Goal: Task Accomplishment & Management: Manage account settings

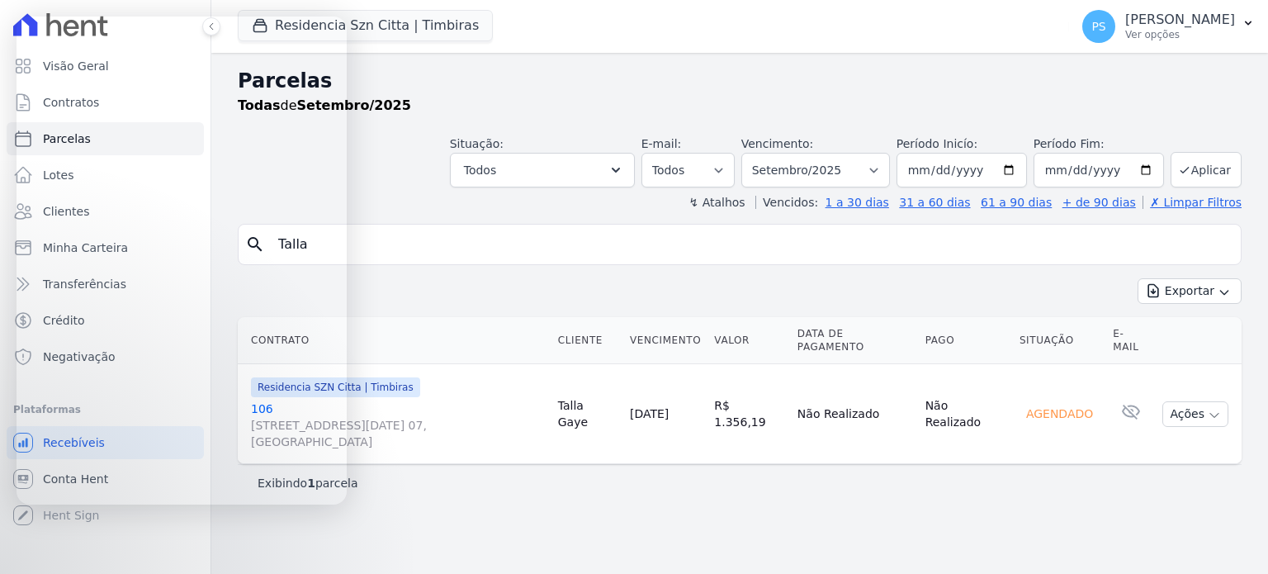
select select
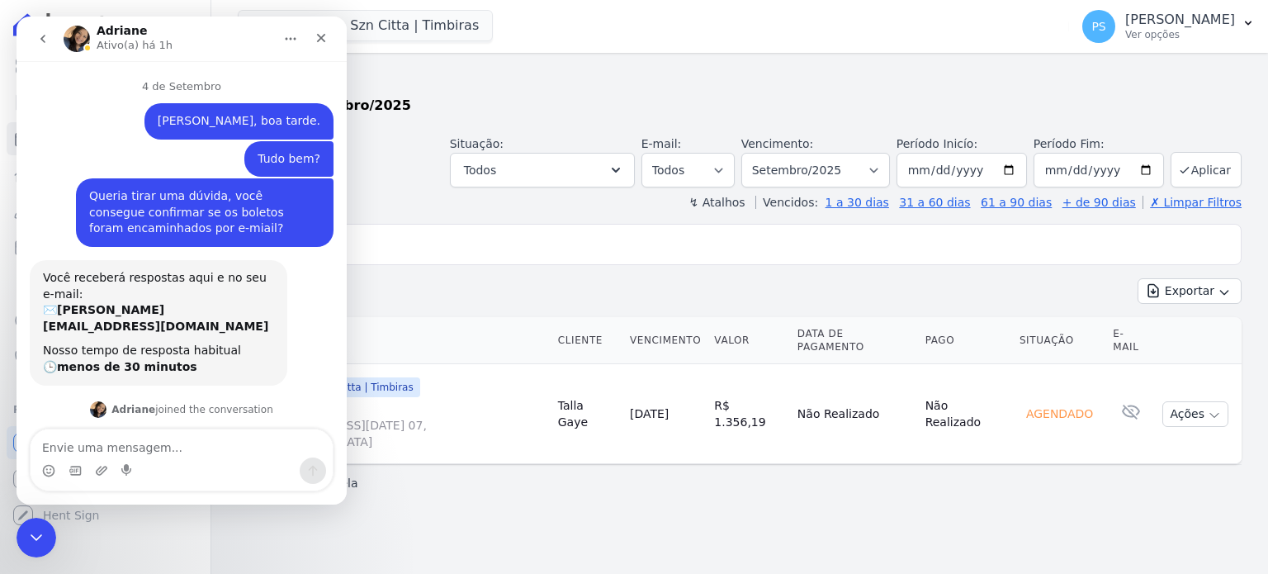
scroll to position [1361, 0]
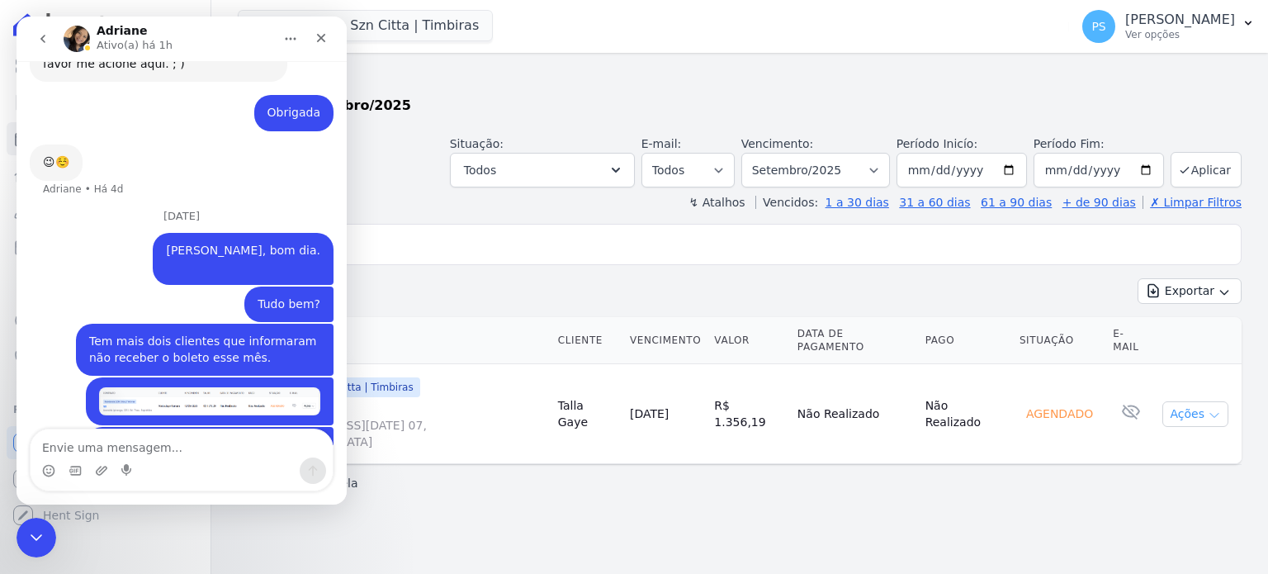
click at [1200, 401] on button "Ações" at bounding box center [1195, 414] width 66 height 26
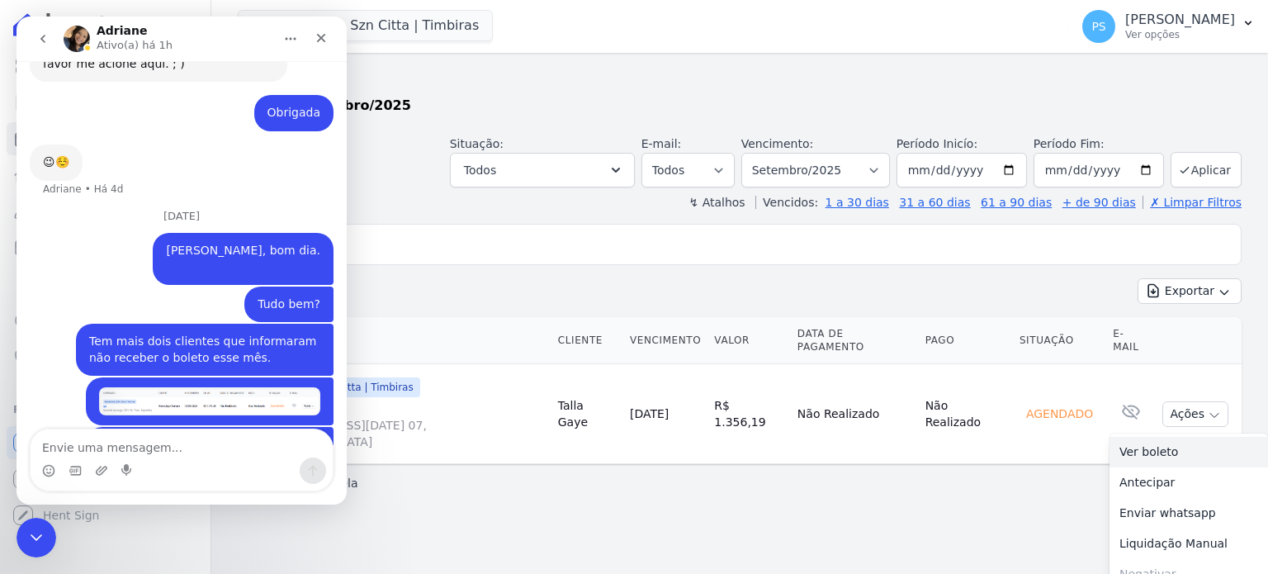
click at [1154, 437] on link "Ver boleto" at bounding box center [1189, 452] width 159 height 31
click at [323, 30] on div "Fechar" at bounding box center [321, 38] width 30 height 30
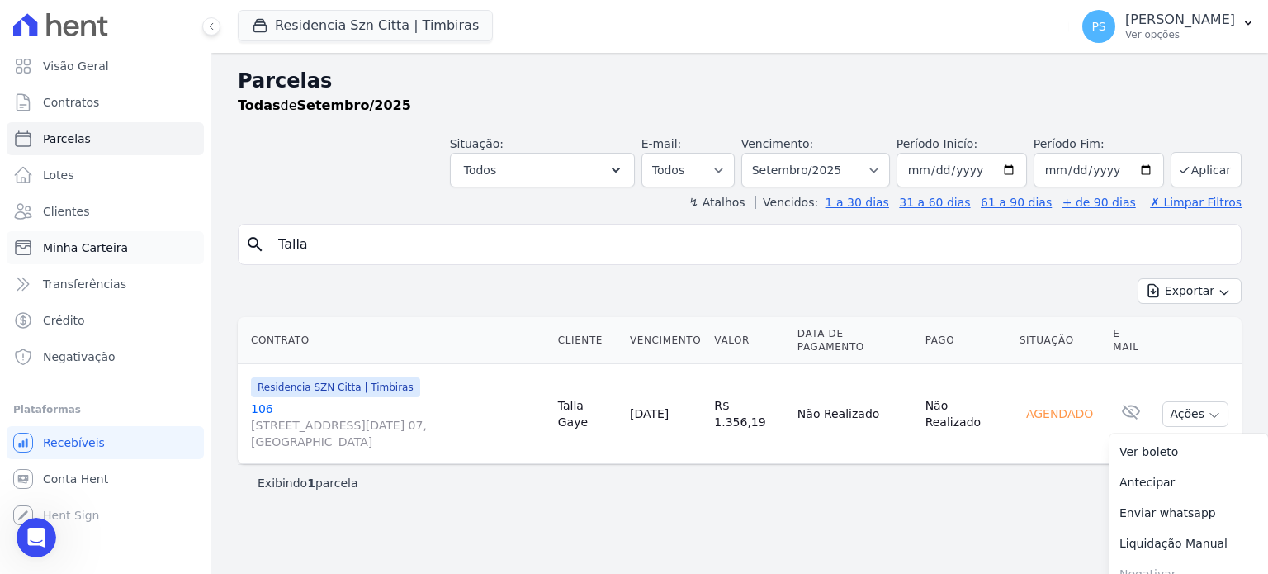
drag, startPoint x: 355, startPoint y: 244, endPoint x: 160, endPoint y: 249, distance: 194.9
click at [160, 249] on div "Visão Geral Contratos [GEOGRAPHIC_DATA] Lotes Clientes Minha Carteira Transferê…" at bounding box center [634, 287] width 1268 height 574
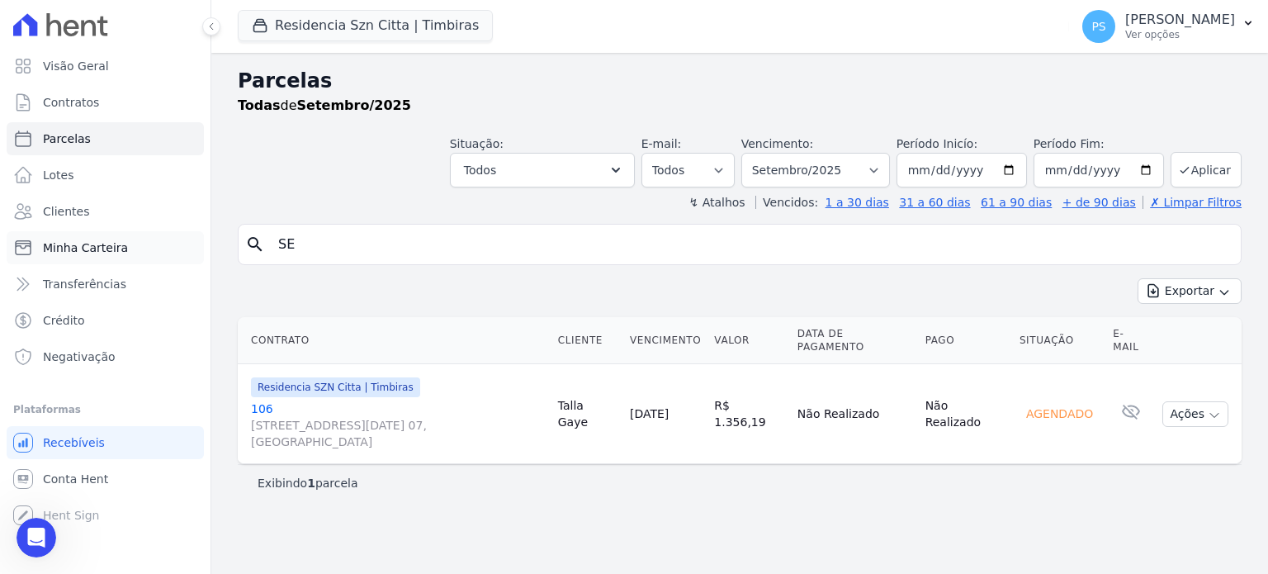
type input "S"
paste input "Abdoulaye"
type input "Abdoulaye"
select select
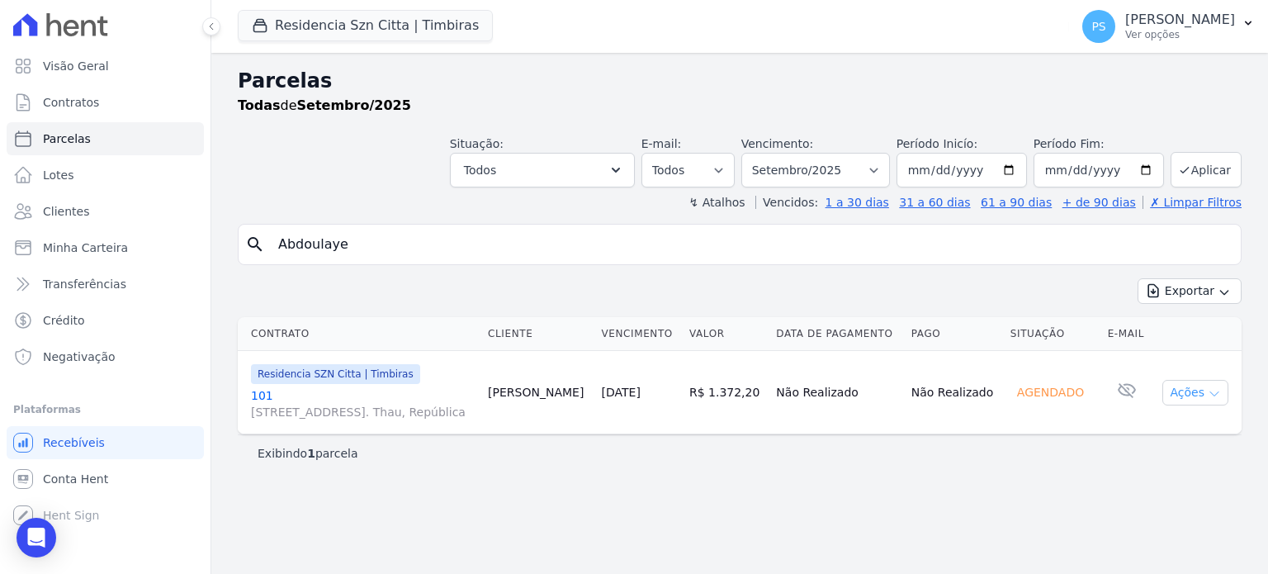
click at [1215, 389] on icon "button" at bounding box center [1214, 393] width 13 height 13
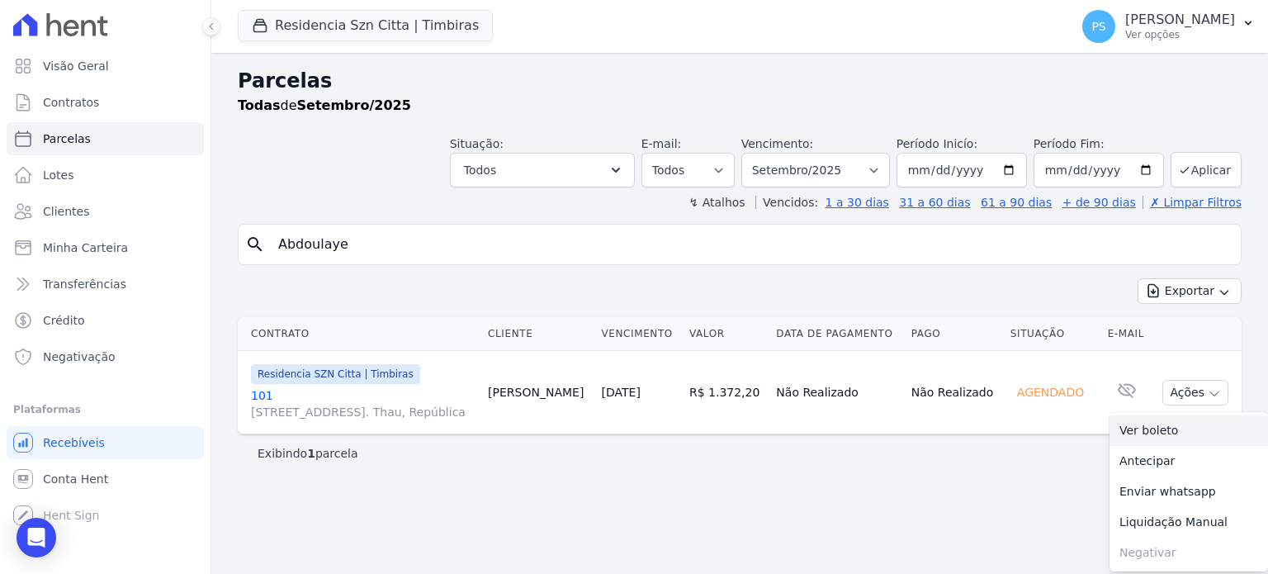
click at [1157, 425] on link "Ver boleto" at bounding box center [1189, 430] width 159 height 31
